Goal: Task Accomplishment & Management: Manage account settings

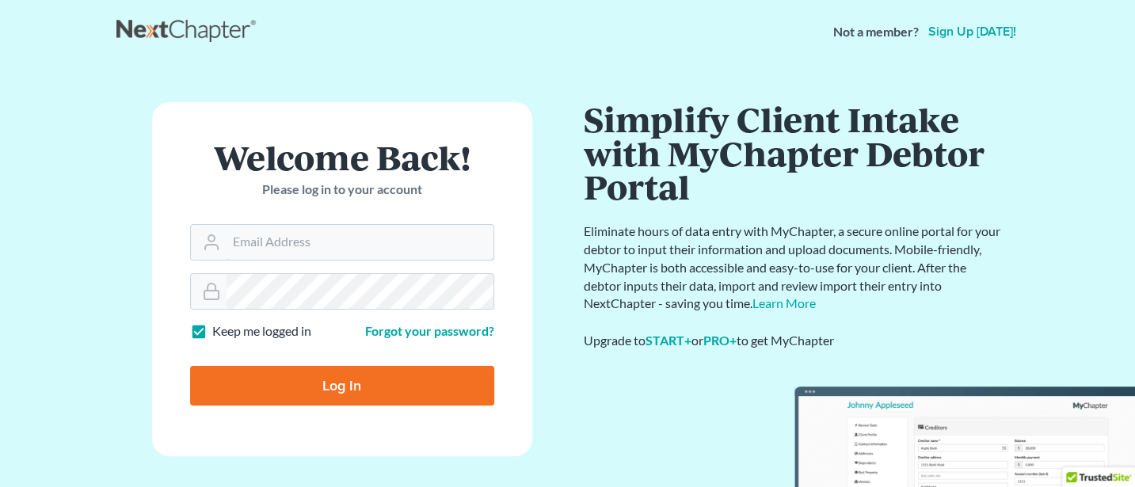
type input "Jann@cozmyklaw.com"
click at [328, 385] on input "Log In" at bounding box center [342, 386] width 304 height 40
type input "Thinking..."
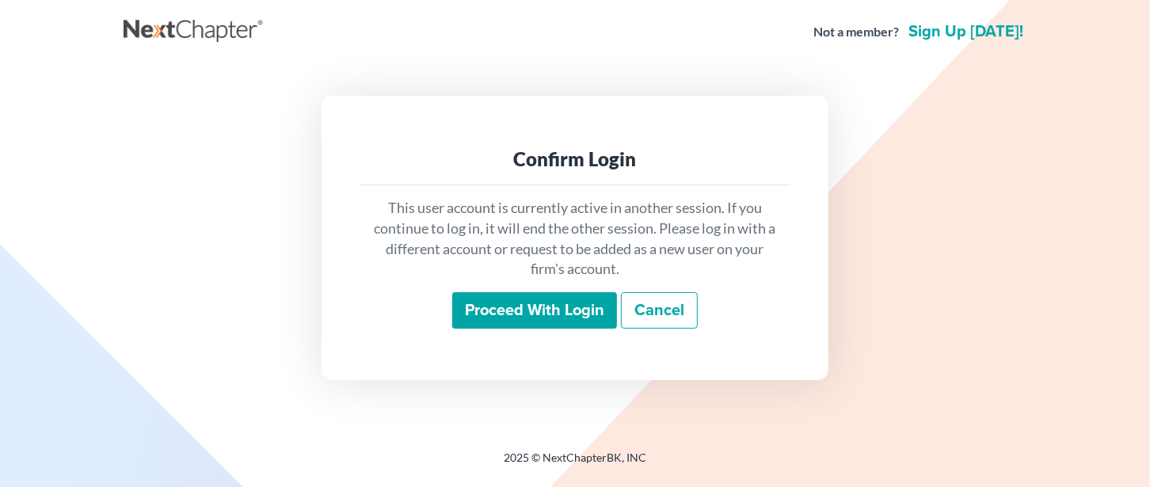
click at [548, 310] on input "Proceed with login" at bounding box center [534, 310] width 165 height 36
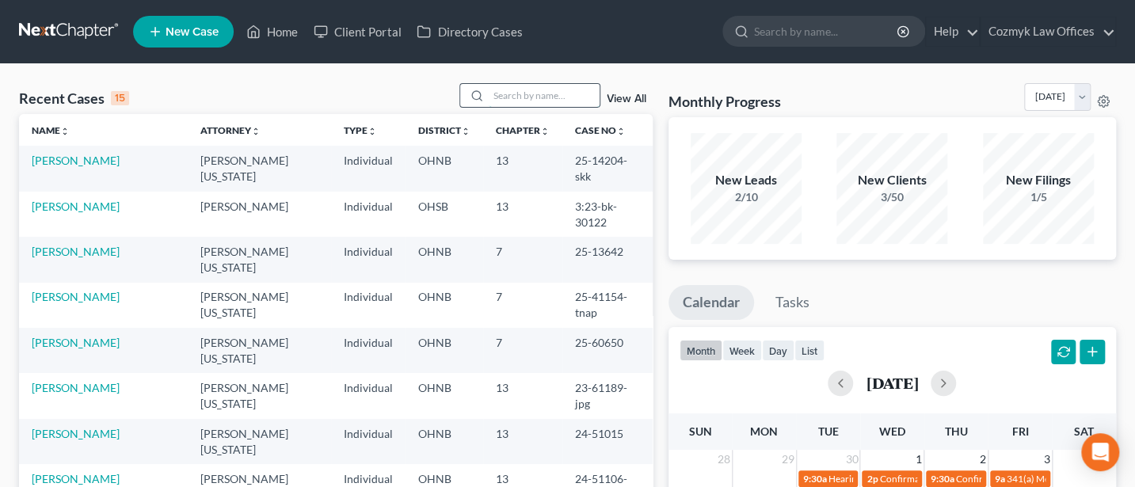
click at [525, 98] on input "search" at bounding box center [544, 95] width 111 height 23
type input "Setting"
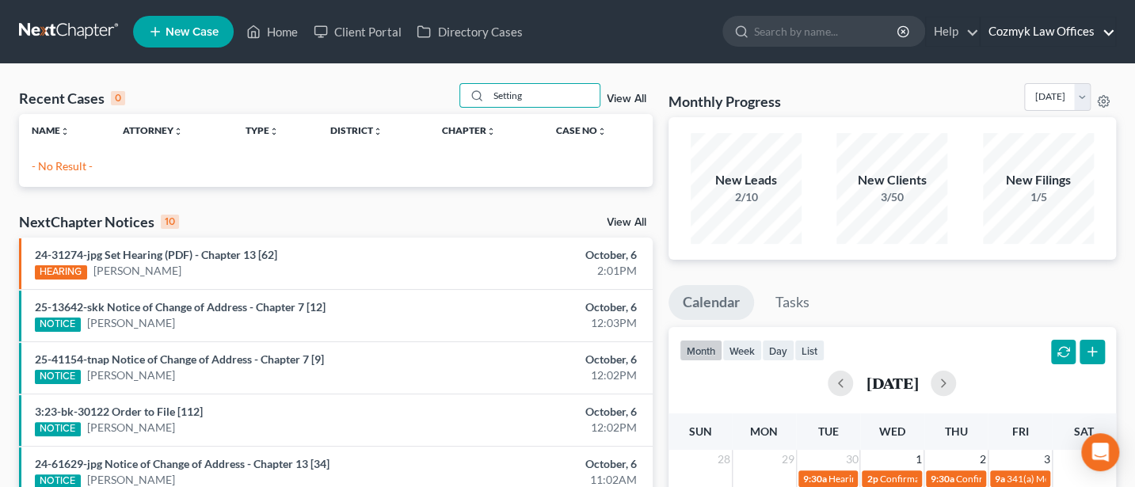
click at [1046, 30] on link "Cozmyk Law Offices" at bounding box center [1048, 31] width 135 height 29
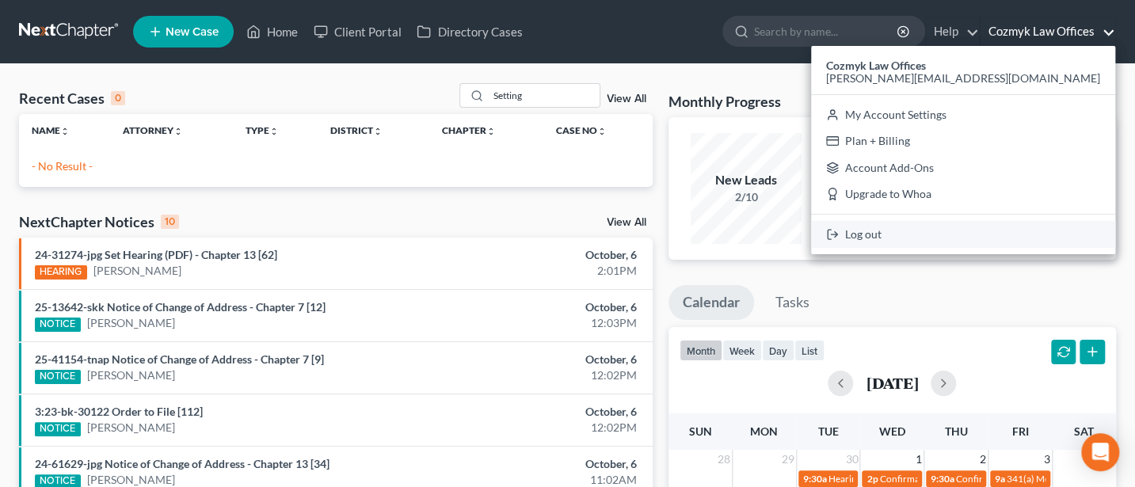
click at [1011, 234] on link "Log out" at bounding box center [963, 234] width 304 height 27
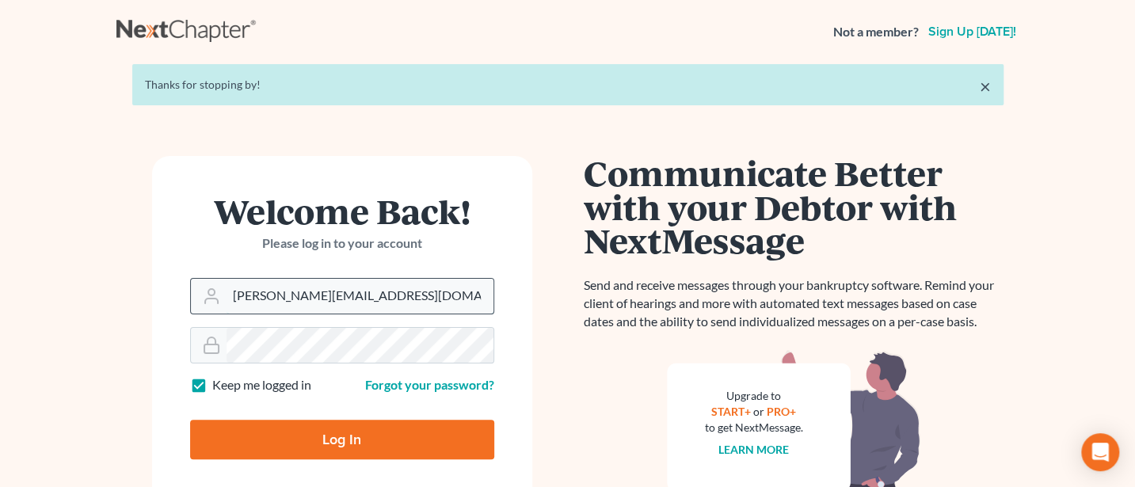
click at [373, 303] on input "Jann@cozmyklaw.com" at bounding box center [360, 296] width 267 height 35
type input "Jann@jwashingtonlaw.com"
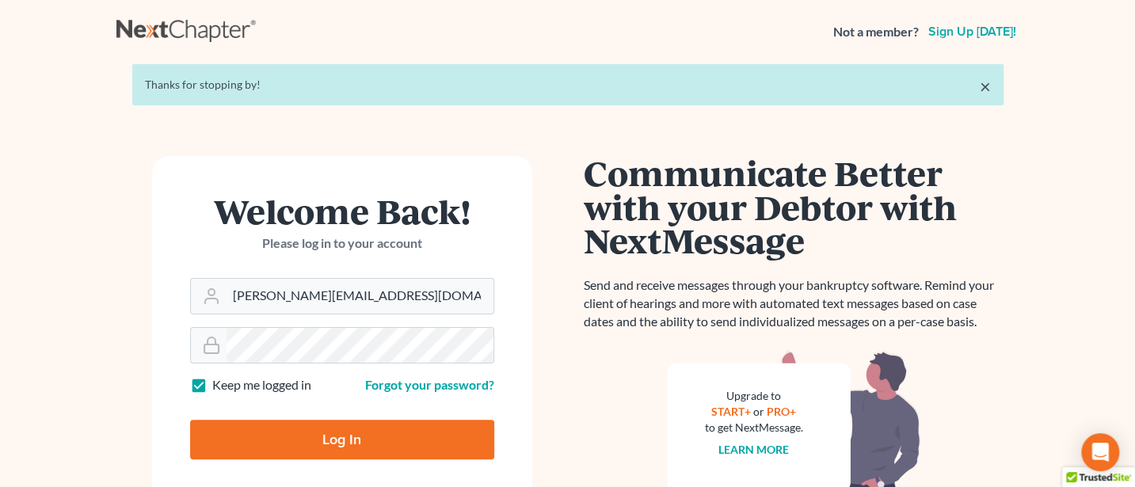
click at [367, 436] on input "Log In" at bounding box center [342, 440] width 304 height 40
type input "Thinking..."
